Goal: Check status: Check status

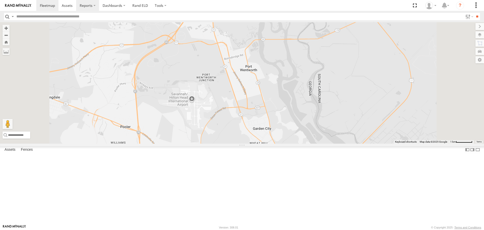
click at [96, 7] on label at bounding box center [87, 5] width 23 height 11
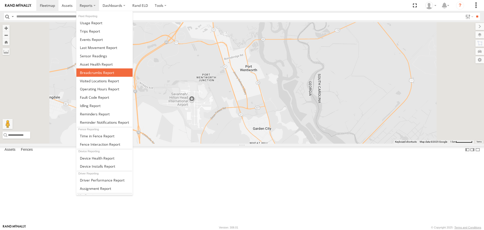
click at [93, 73] on span at bounding box center [97, 72] width 34 height 5
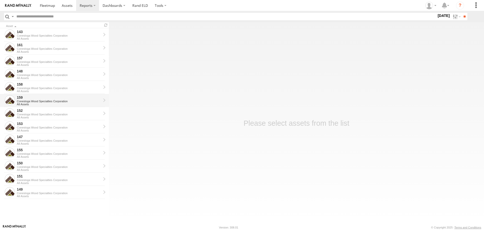
click at [27, 99] on div "159" at bounding box center [59, 97] width 84 height 5
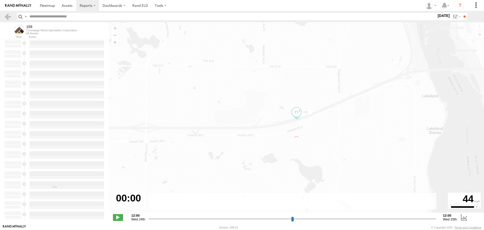
type input "**********"
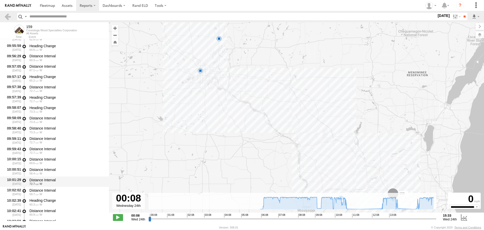
scroll to position [7461, 0]
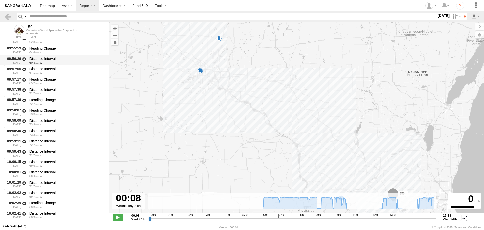
click at [13, 58] on div "09:56:29 09/24/2025" at bounding box center [13, 60] width 18 height 9
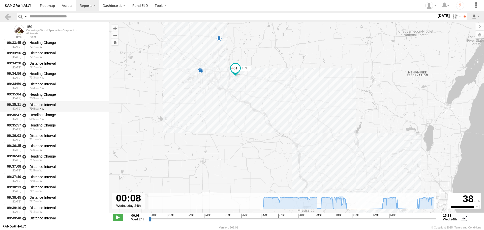
scroll to position [6831, 0]
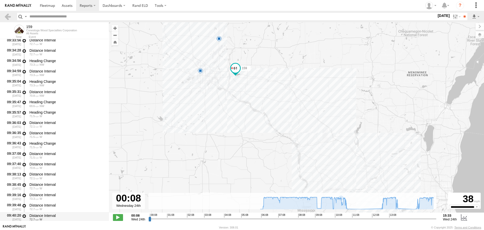
click at [10, 216] on div "09:40:20 09/24/2025" at bounding box center [13, 216] width 18 height 9
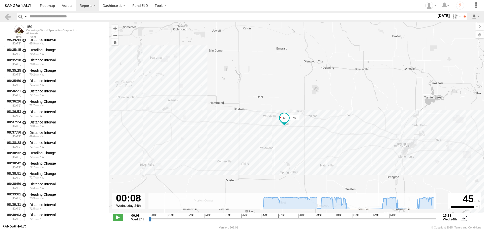
scroll to position [5116, 0]
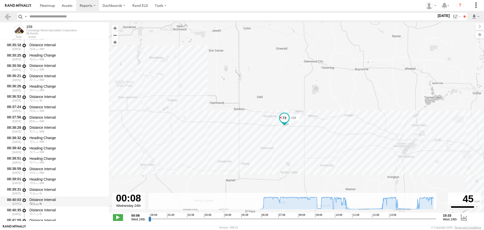
click at [14, 201] on div "08:40:03 09/24/2025" at bounding box center [13, 201] width 18 height 9
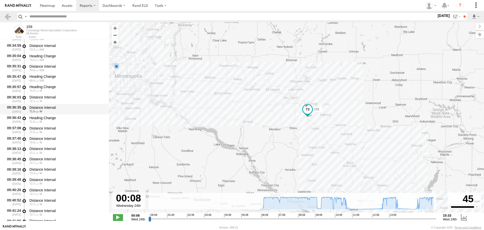
scroll to position [6907, 0]
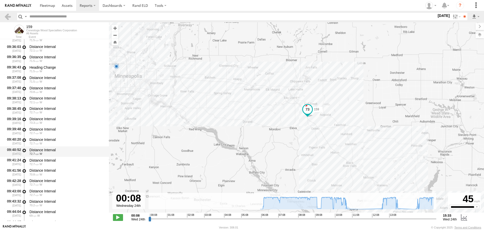
click at [14, 151] on div "09:40:52 09/24/2025" at bounding box center [13, 151] width 18 height 9
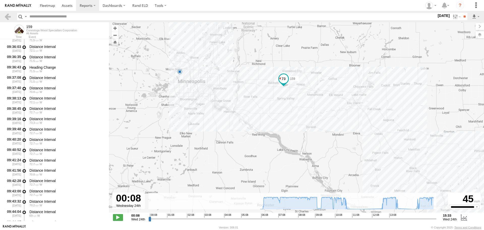
drag, startPoint x: 238, startPoint y: 122, endPoint x: 302, endPoint y: 128, distance: 65.0
click at [302, 128] on div "159 10:54 Wed 11:33 Wed 14:05 Wed 14:24 Wed" at bounding box center [296, 119] width 375 height 195
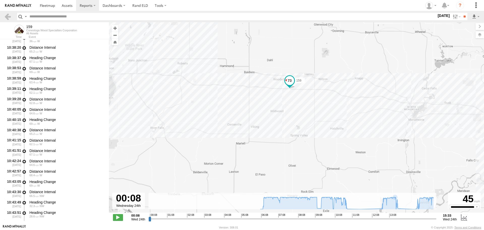
scroll to position [8822, 0]
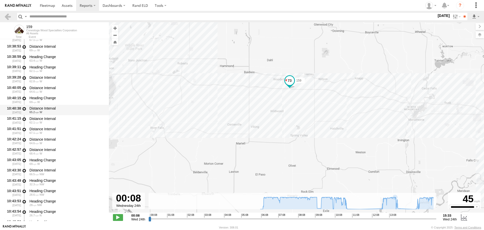
click at [32, 110] on div "Distance Interval" at bounding box center [66, 108] width 75 height 5
